Goal: Task Accomplishment & Management: Complete application form

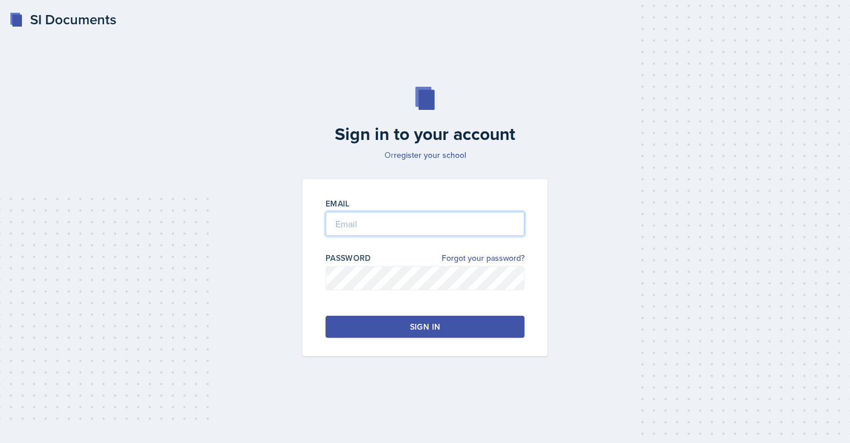
type input "[EMAIL_ADDRESS][PERSON_NAME][DOMAIN_NAME]"
click at [422, 326] on div "Sign in" at bounding box center [425, 327] width 30 height 12
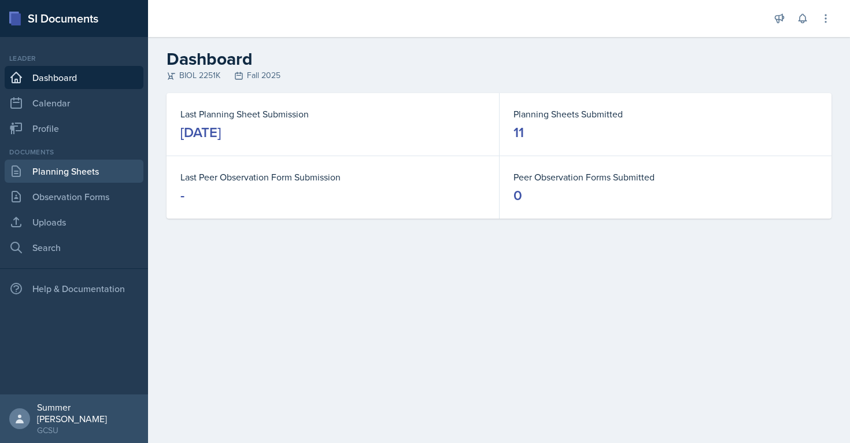
click at [101, 168] on link "Planning Sheets" at bounding box center [74, 171] width 139 height 23
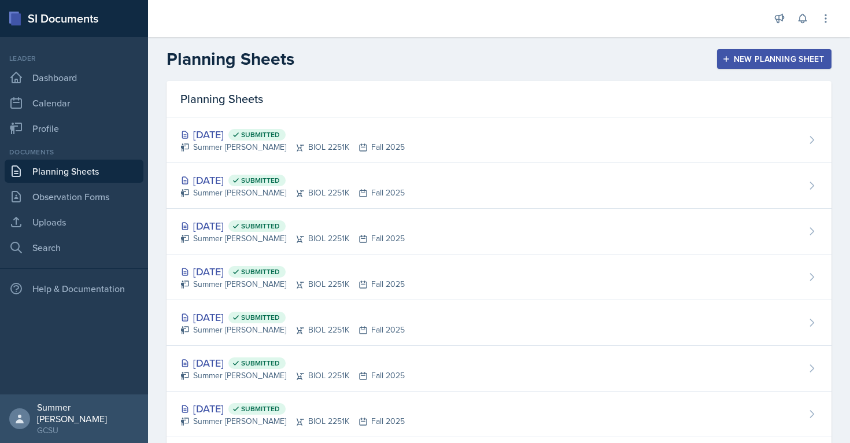
click at [422, 54] on div "New Planning Sheet" at bounding box center [774, 58] width 99 height 9
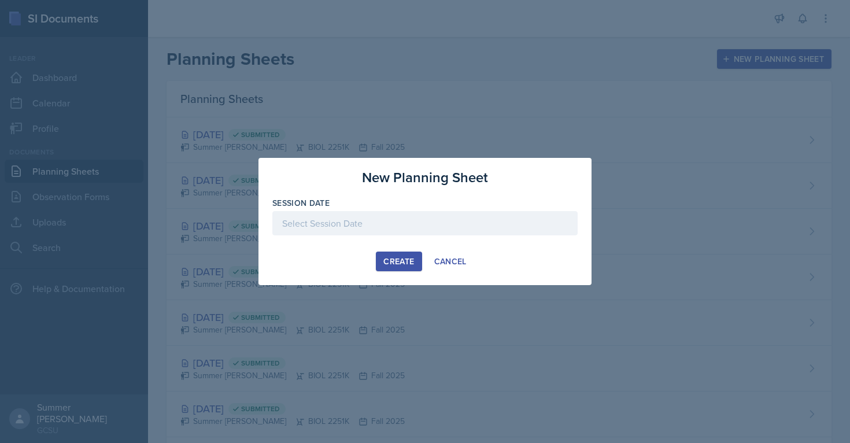
click at [364, 227] on div at bounding box center [424, 223] width 305 height 24
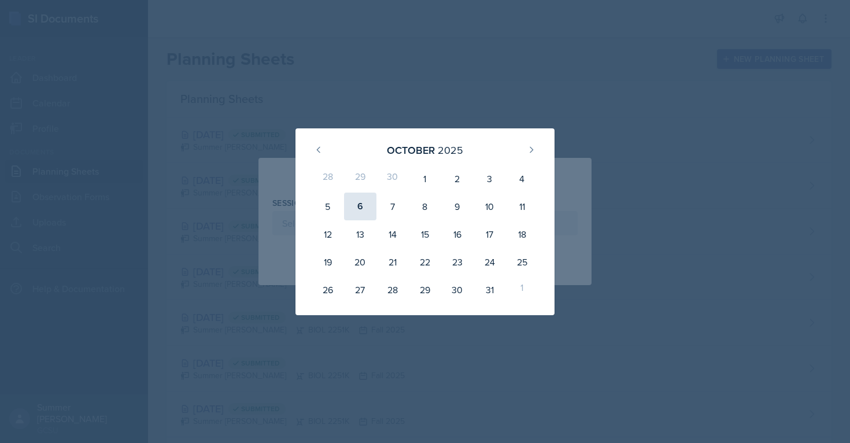
click at [364, 197] on div "6" at bounding box center [360, 207] width 32 height 28
type input "[DATE]"
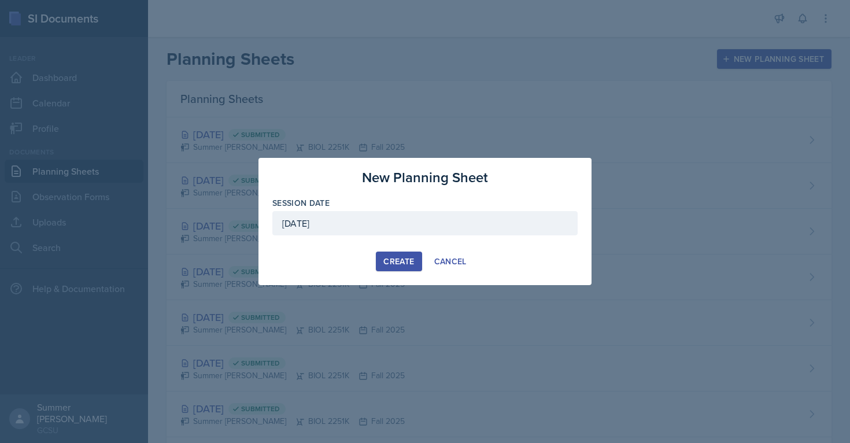
click at [404, 263] on div "Create" at bounding box center [398, 261] width 31 height 9
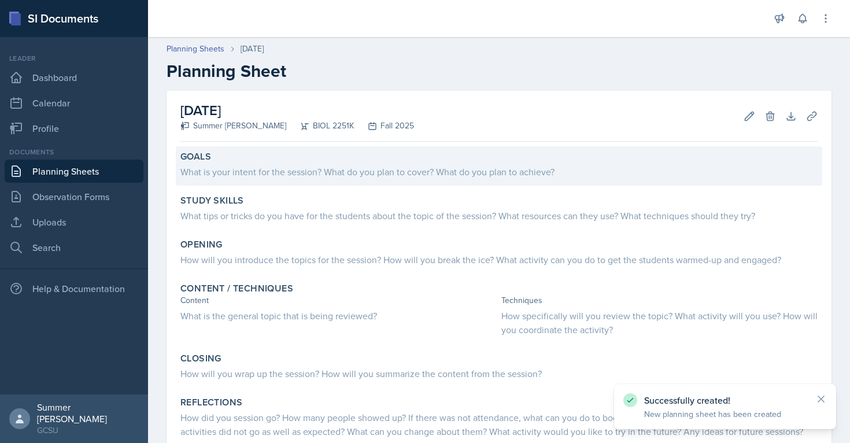
click at [239, 155] on div "Goals" at bounding box center [498, 157] width 637 height 12
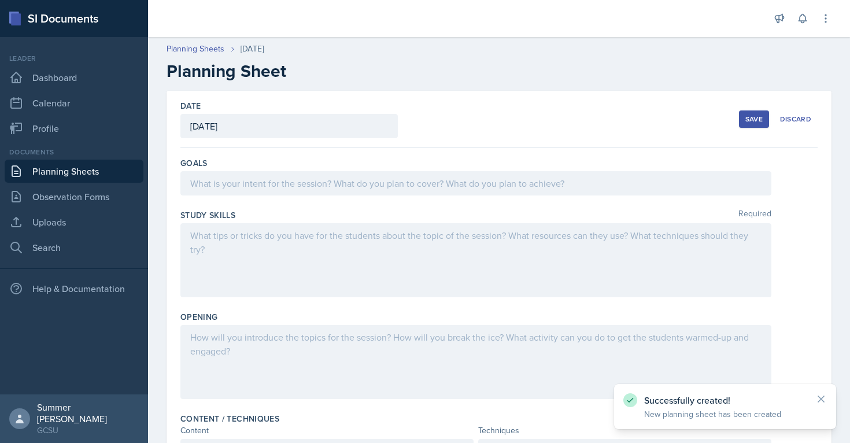
click at [231, 182] on div at bounding box center [475, 183] width 591 height 24
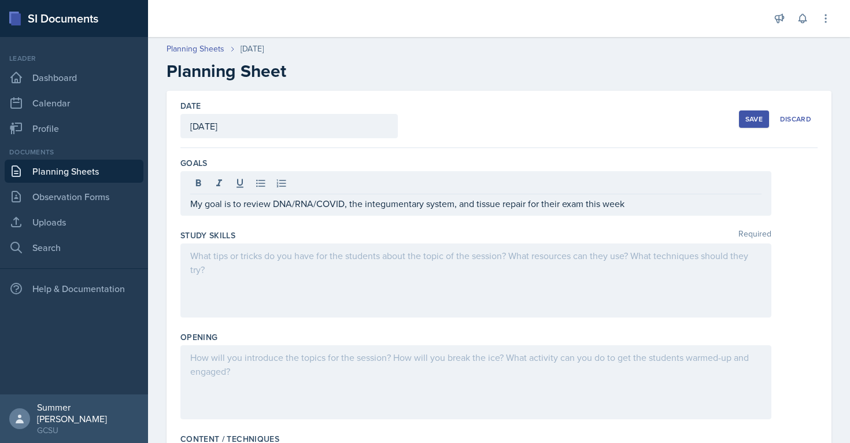
click at [380, 276] on div at bounding box center [475, 280] width 591 height 74
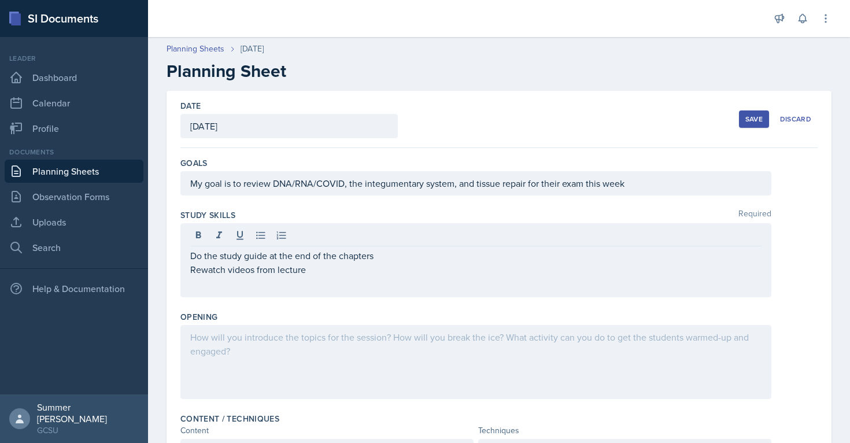
click at [321, 372] on div at bounding box center [475, 362] width 591 height 74
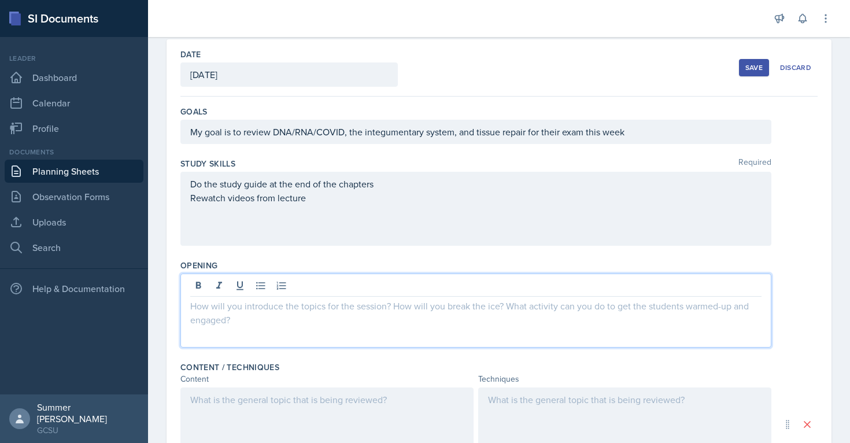
scroll to position [54, 0]
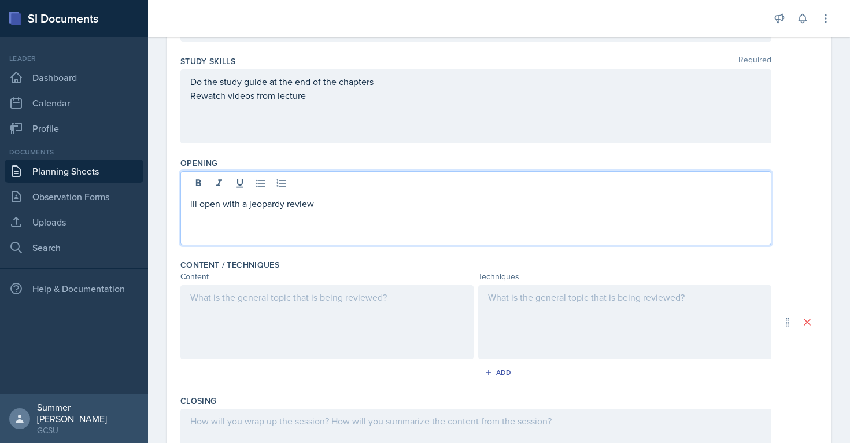
click at [310, 330] on div at bounding box center [326, 322] width 293 height 74
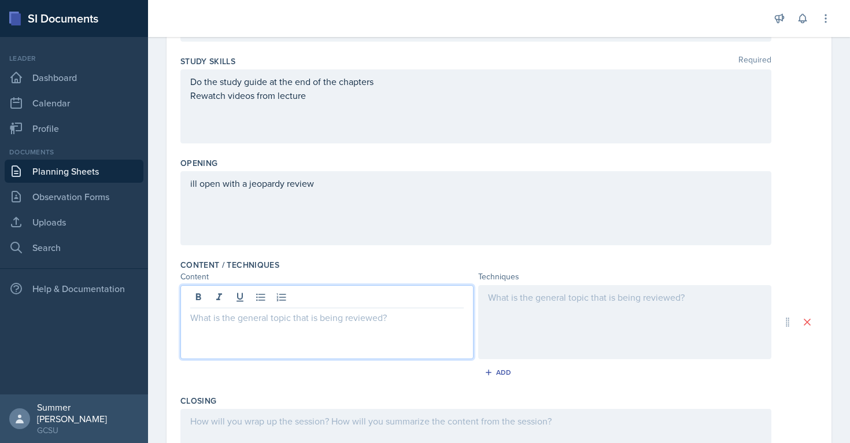
scroll to position [174, 0]
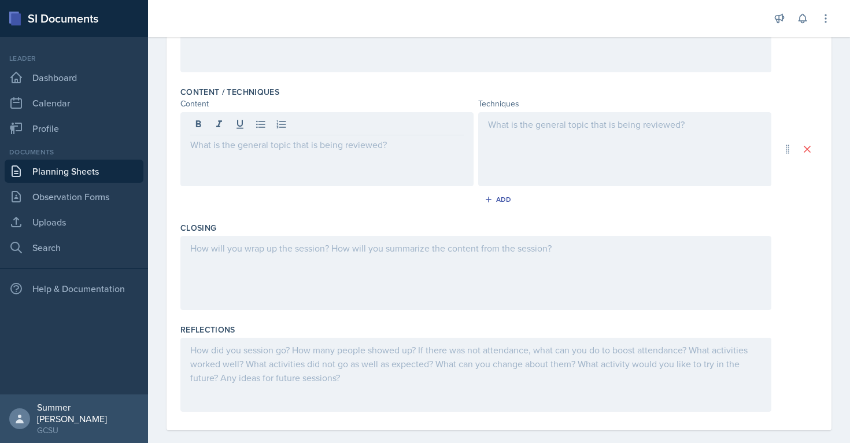
click at [385, 285] on div at bounding box center [475, 273] width 591 height 74
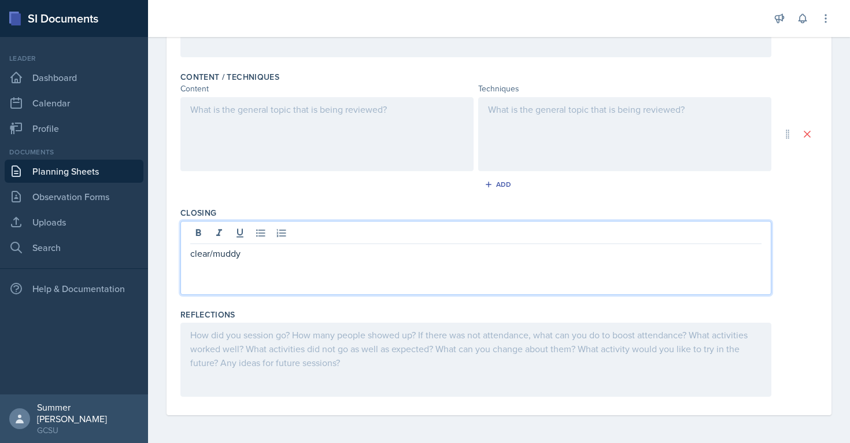
click at [422, 193] on div "Add" at bounding box center [498, 187] width 637 height 22
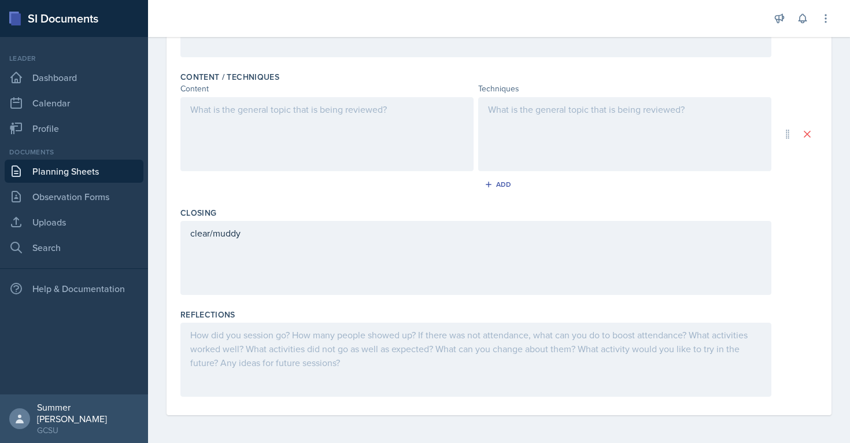
scroll to position [0, 0]
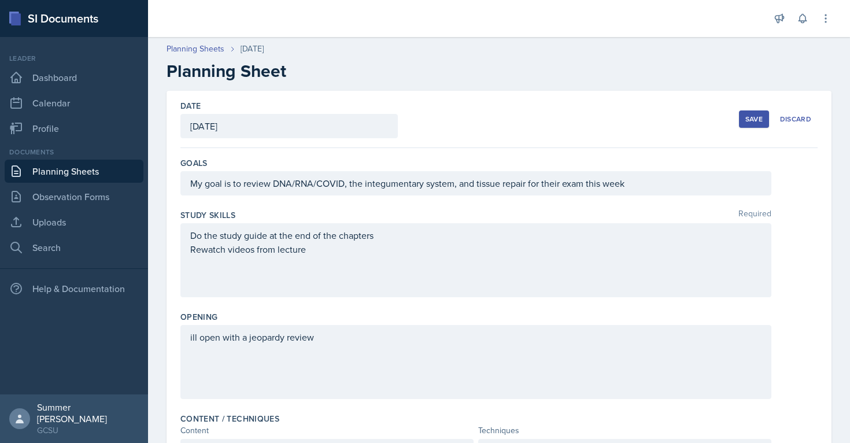
click at [422, 119] on div "Save" at bounding box center [753, 118] width 17 height 9
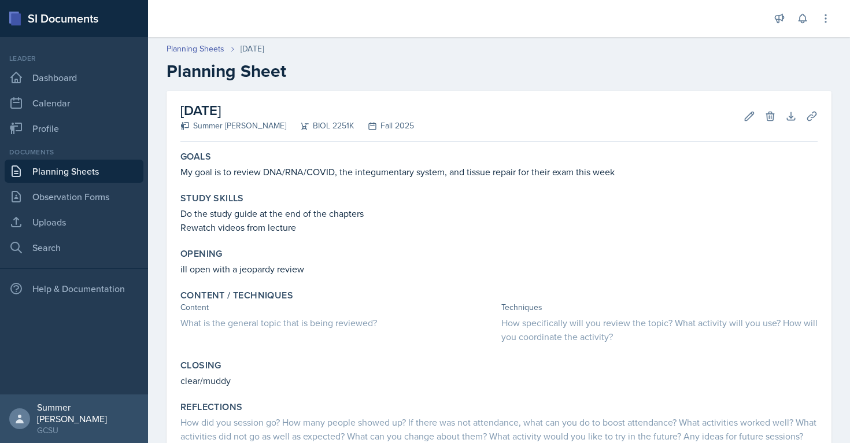
click at [91, 167] on link "Planning Sheets" at bounding box center [74, 171] width 139 height 23
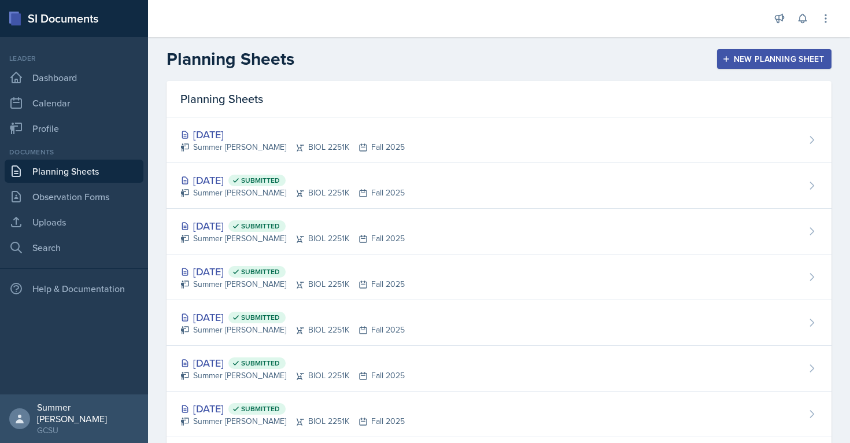
click at [422, 62] on div "New Planning Sheet" at bounding box center [774, 58] width 99 height 9
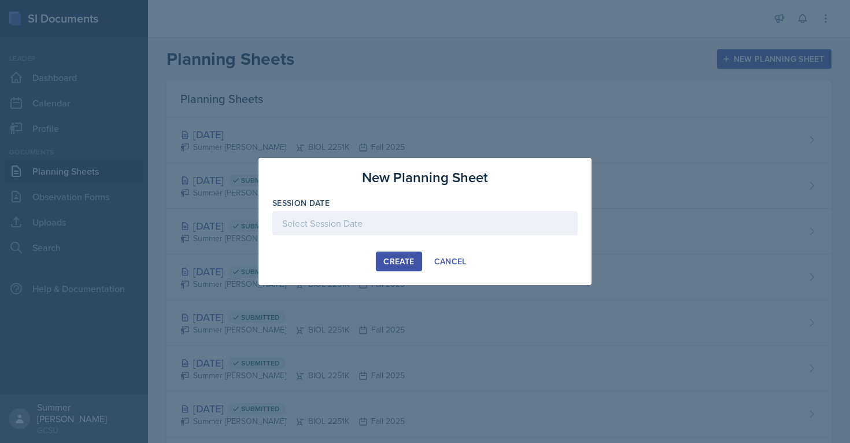
click at [422, 219] on div at bounding box center [424, 223] width 305 height 24
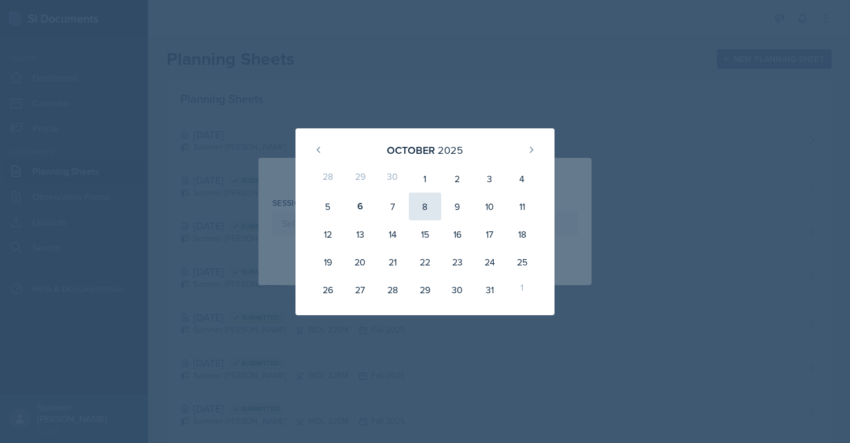
click at [422, 205] on div "8" at bounding box center [425, 207] width 32 height 28
type input "[DATE]"
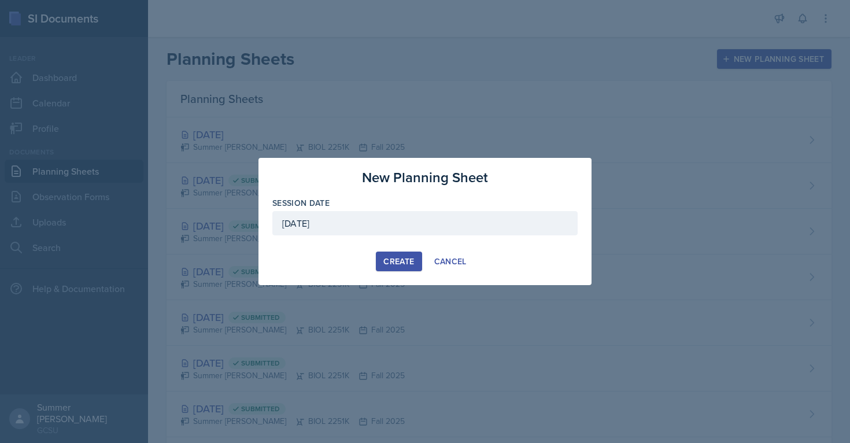
click at [407, 258] on div "Create" at bounding box center [398, 261] width 31 height 9
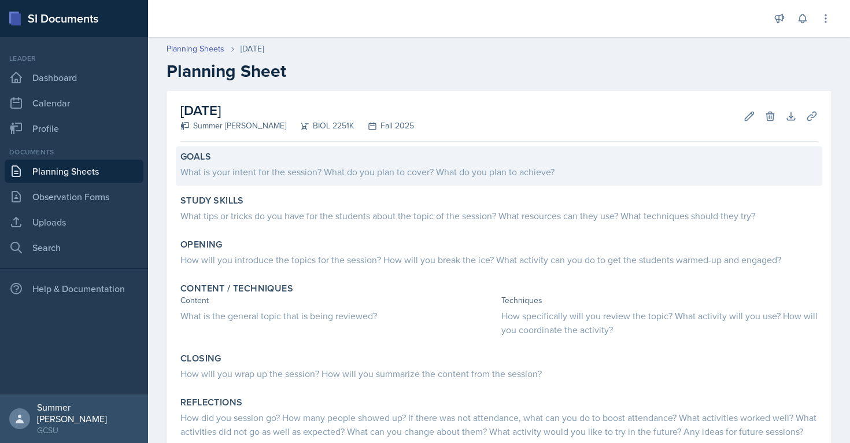
click at [288, 159] on div "Goals" at bounding box center [498, 157] width 637 height 12
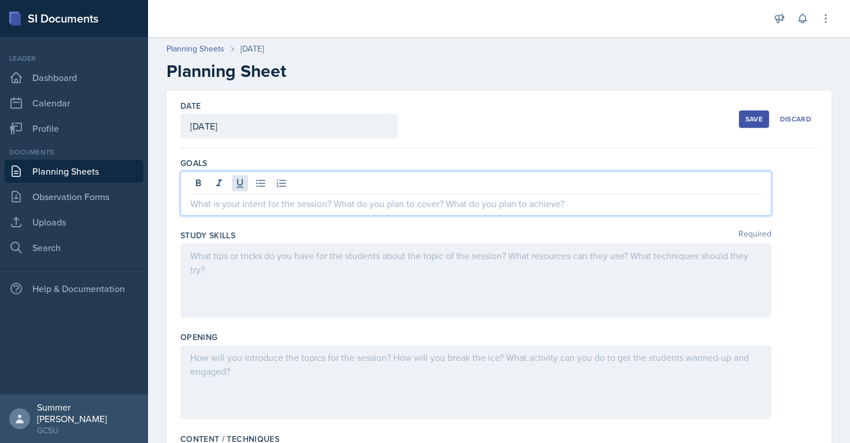
click at [239, 183] on div at bounding box center [475, 193] width 591 height 45
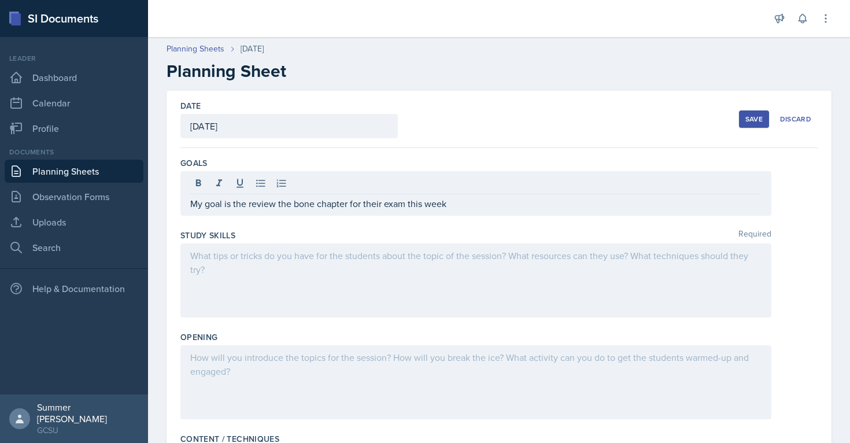
click at [245, 275] on div at bounding box center [475, 280] width 591 height 74
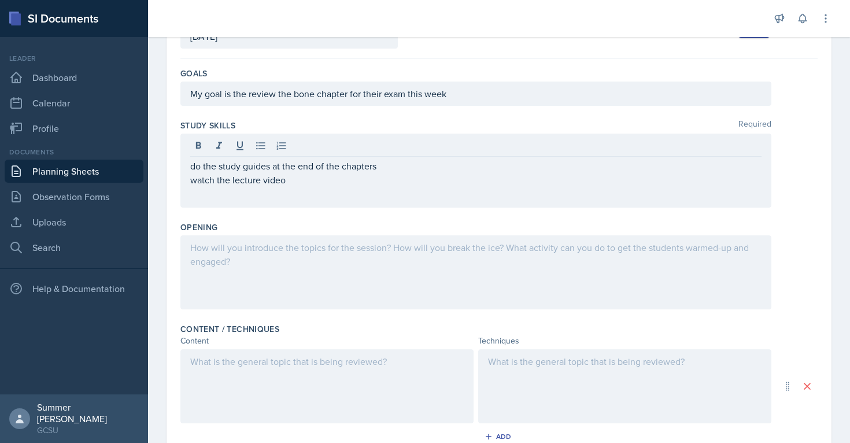
click at [244, 254] on div at bounding box center [475, 272] width 591 height 74
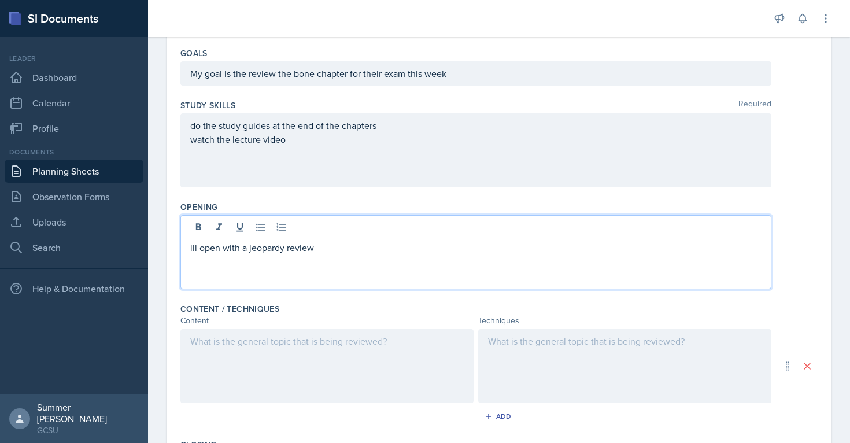
scroll to position [331, 0]
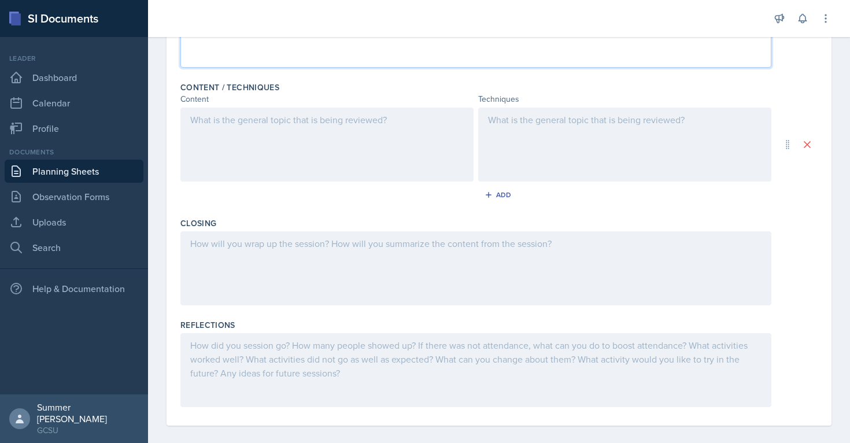
click at [227, 316] on div "Reflections" at bounding box center [498, 366] width 637 height 102
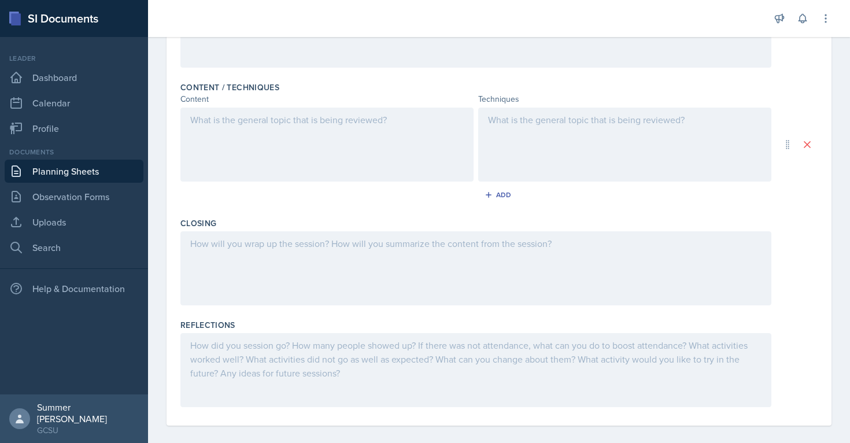
click at [226, 289] on div at bounding box center [475, 268] width 591 height 74
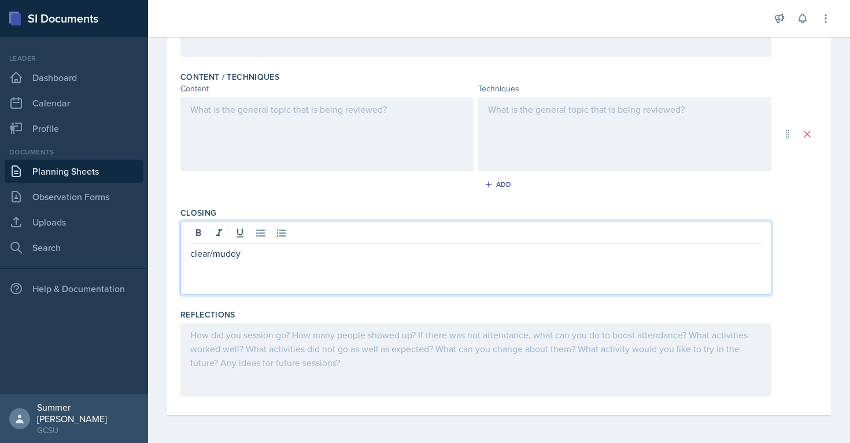
click at [286, 205] on div "Closing clear/muddy" at bounding box center [498, 253] width 637 height 102
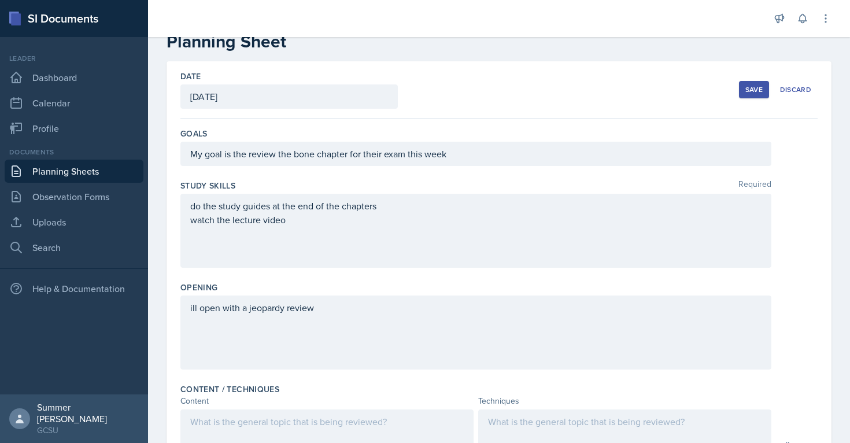
scroll to position [9, 0]
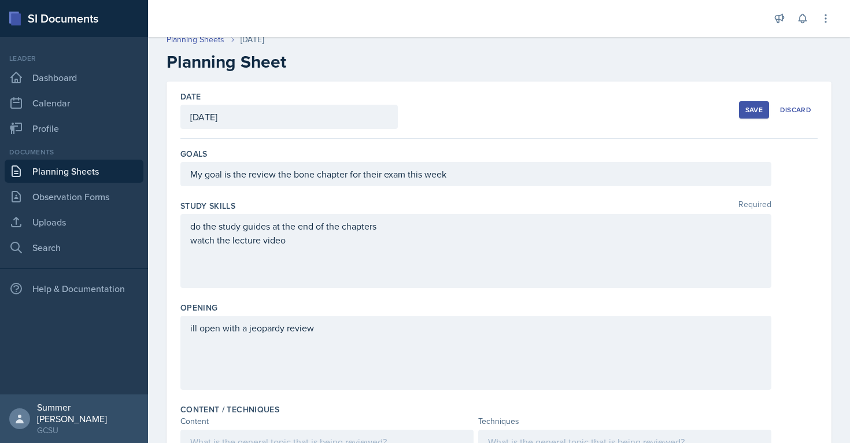
click at [422, 107] on div "Save" at bounding box center [753, 109] width 17 height 9
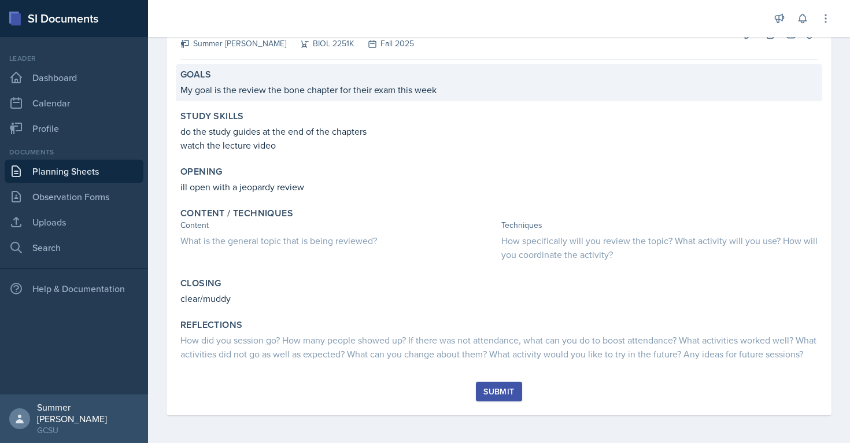
scroll to position [0, 0]
